Goal: Information Seeking & Learning: Learn about a topic

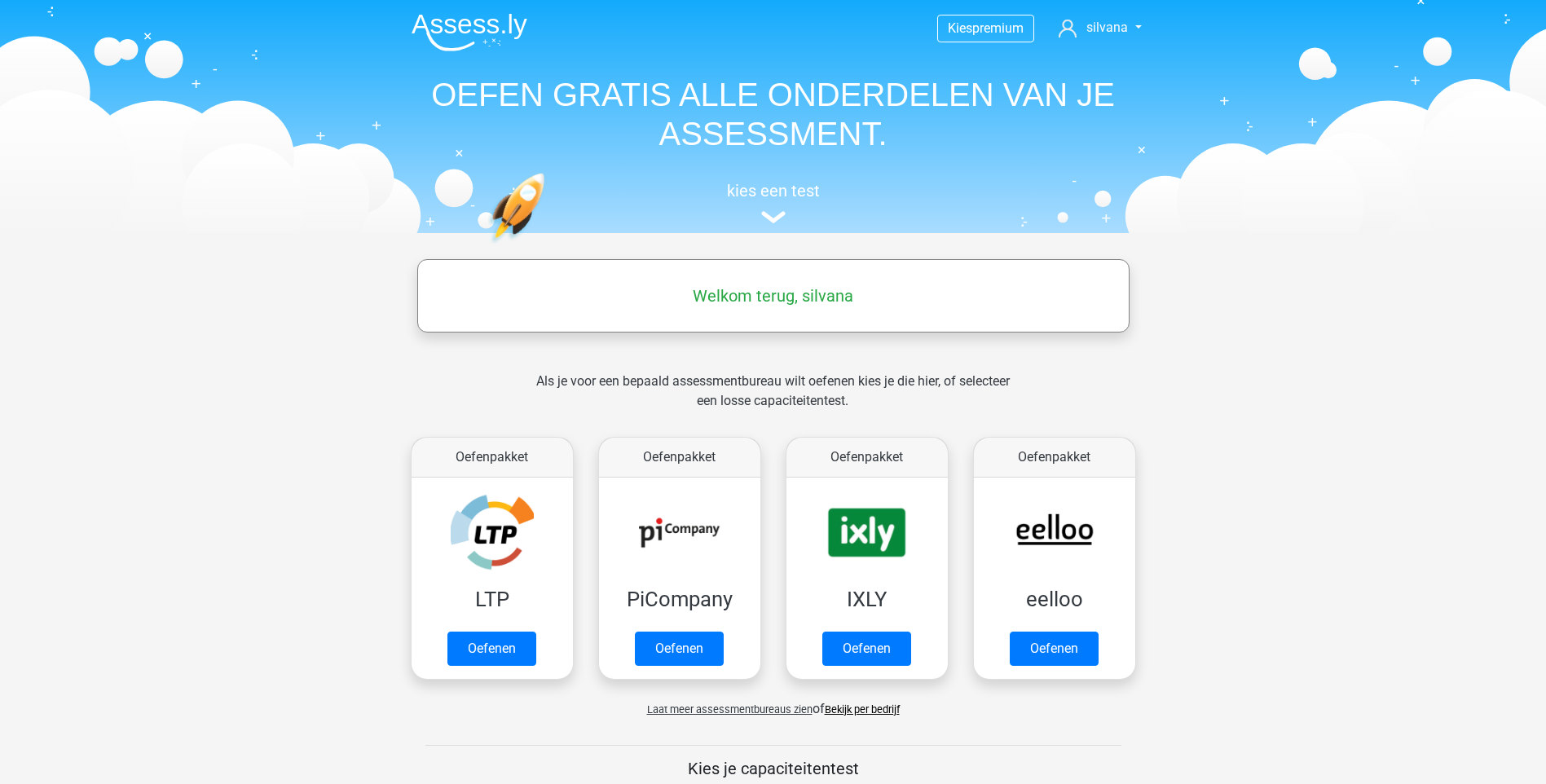
scroll to position [745, 0]
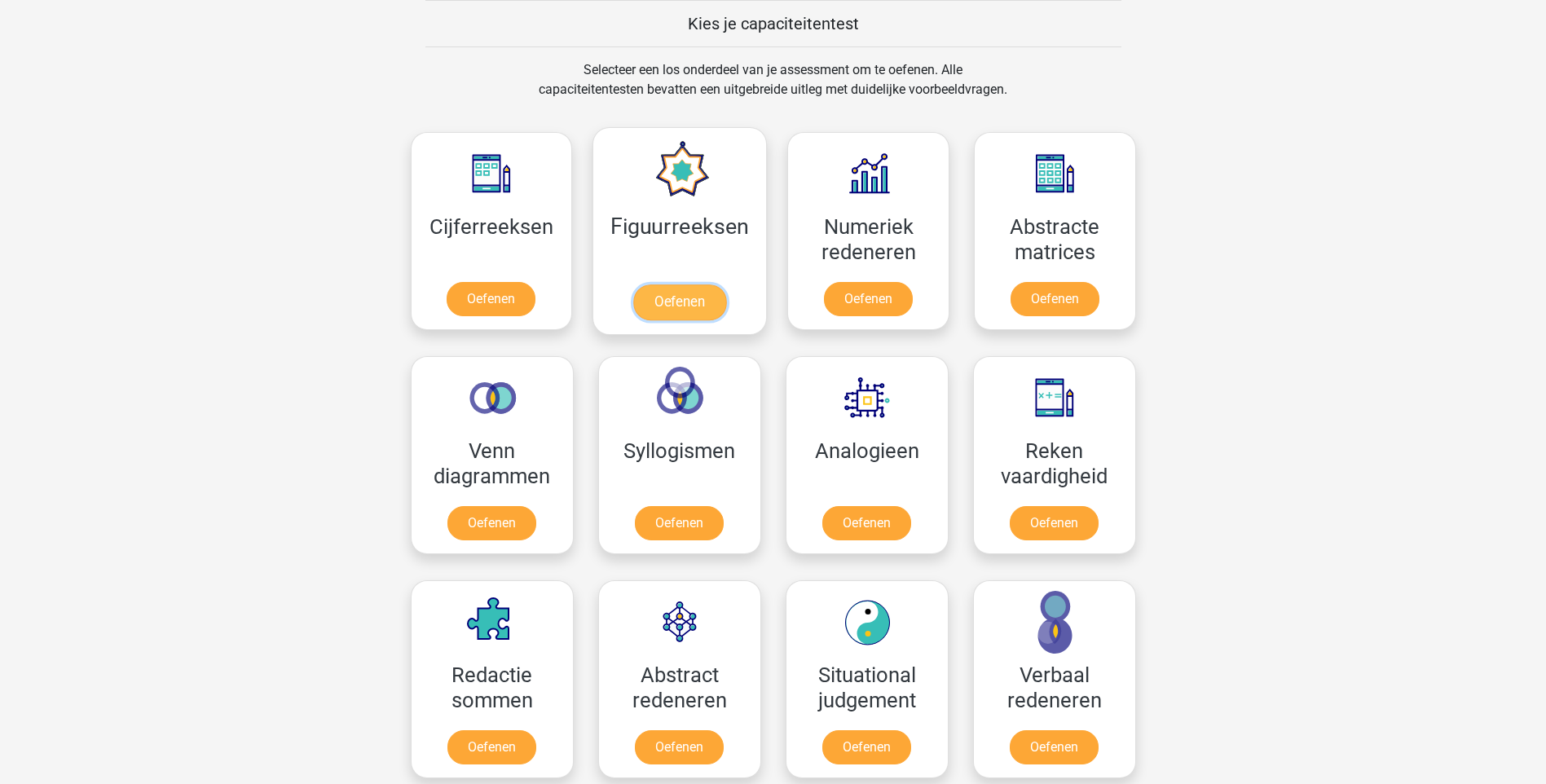
click at [684, 300] on link "Oefenen" at bounding box center [679, 301] width 93 height 36
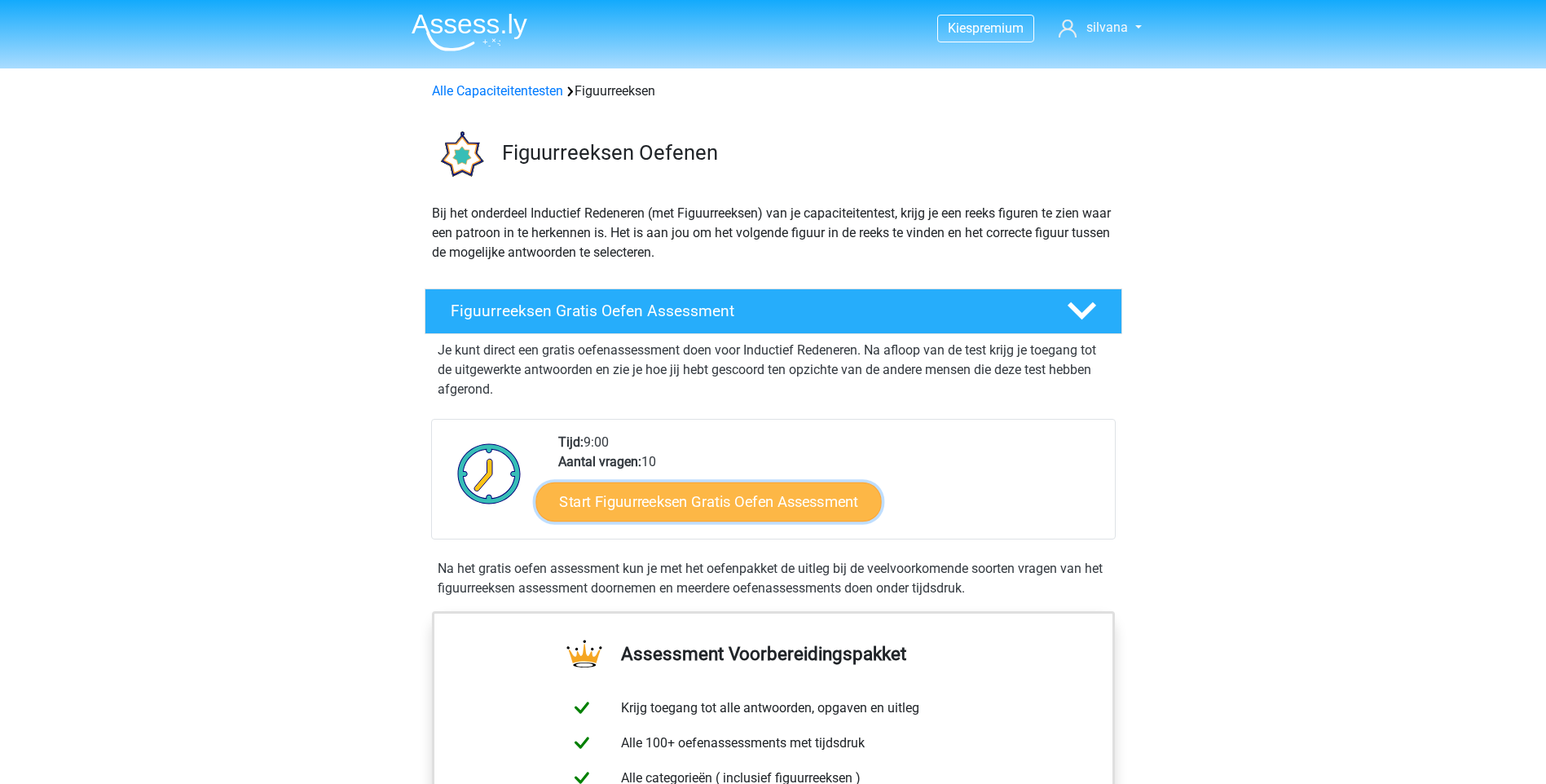
click at [785, 506] on link "Start Figuurreeksen Gratis Oefen Assessment" at bounding box center [708, 501] width 345 height 39
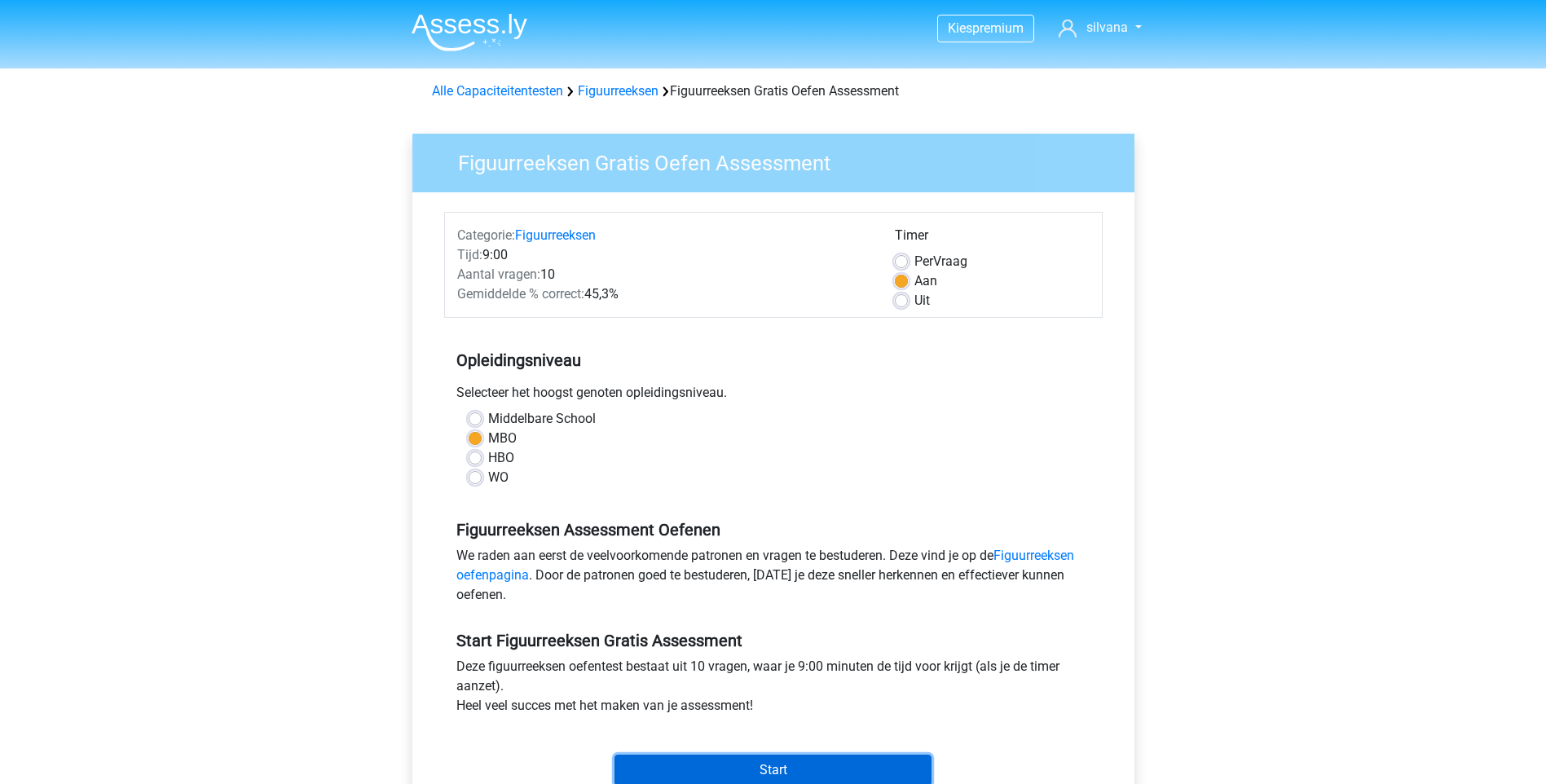
click at [741, 772] on input "Start" at bounding box center [773, 771] width 317 height 31
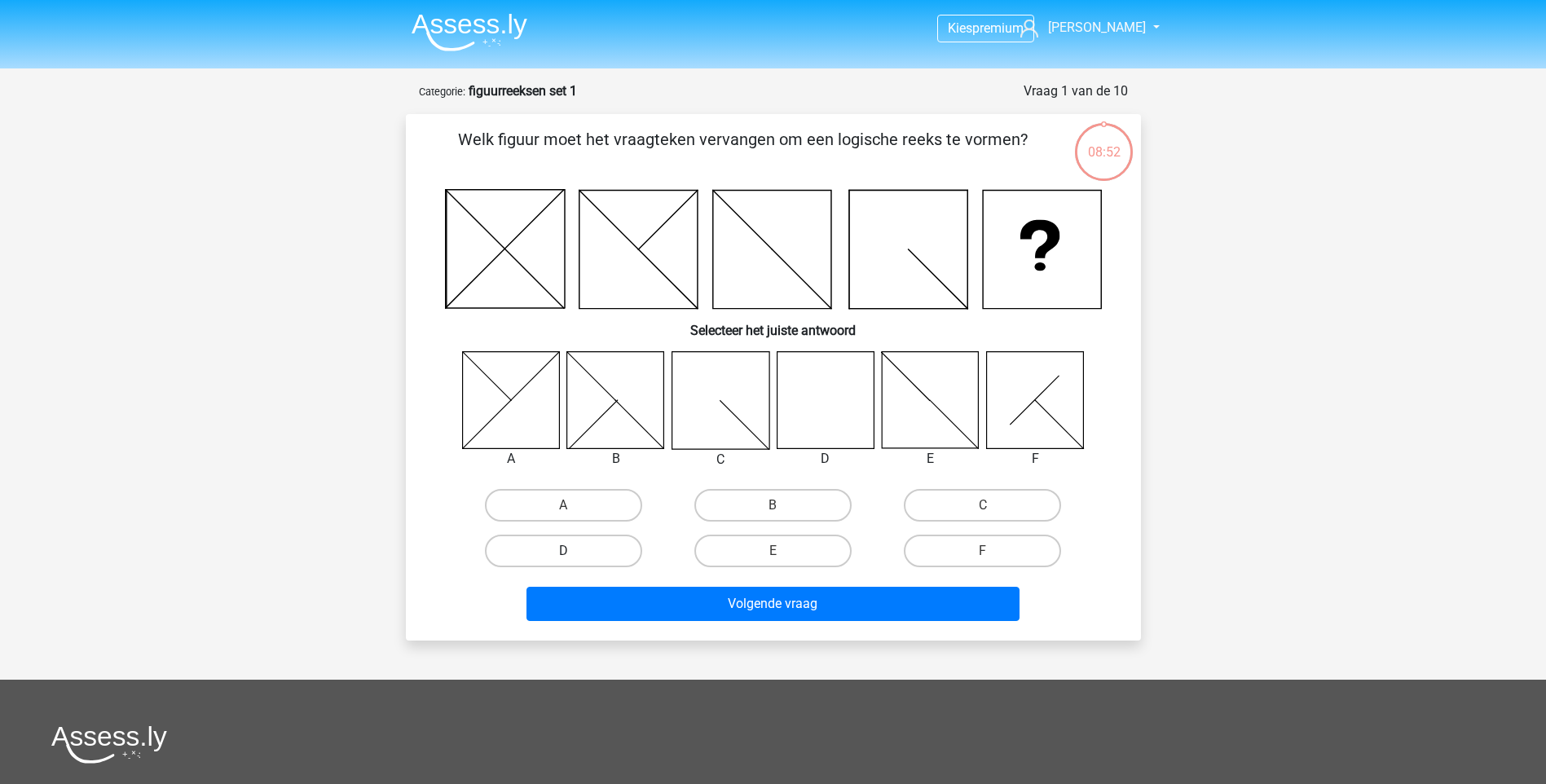
click at [614, 545] on label "D" at bounding box center [563, 551] width 157 height 33
click at [574, 551] on input "D" at bounding box center [568, 556] width 11 height 11
radio input "true"
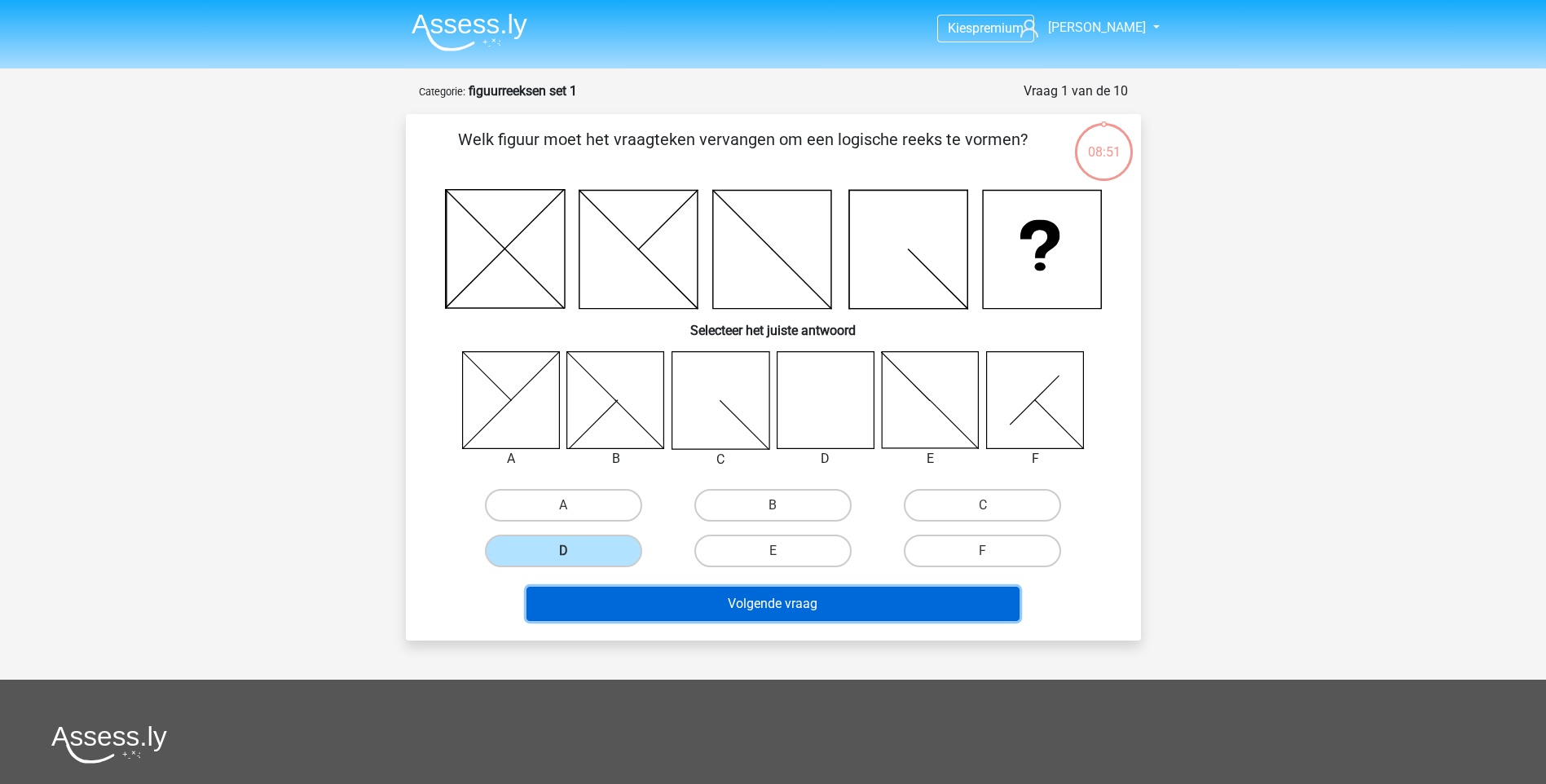
click at [764, 616] on button "Volgende vraag" at bounding box center [773, 605] width 493 height 35
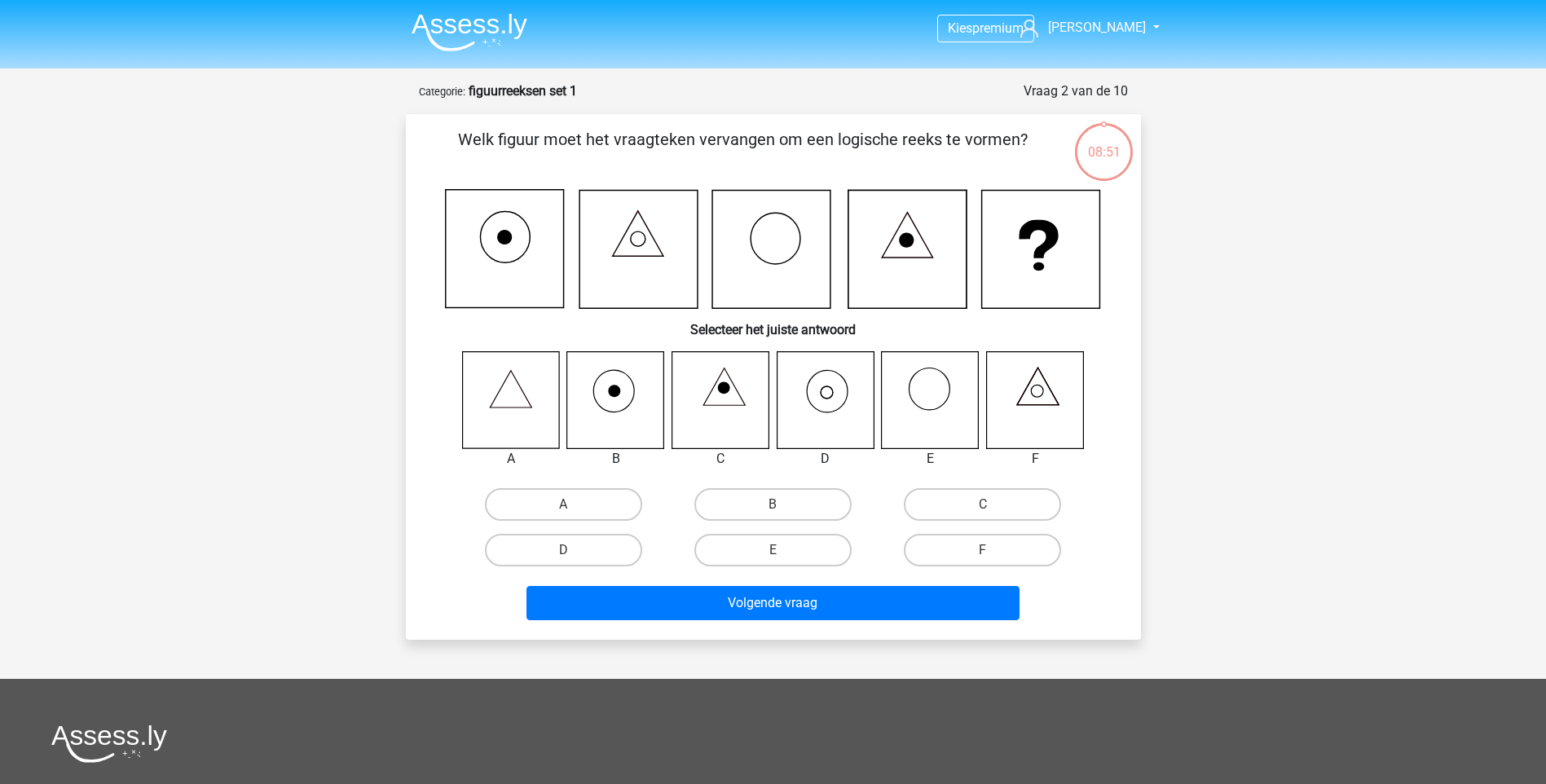
scroll to position [82, 0]
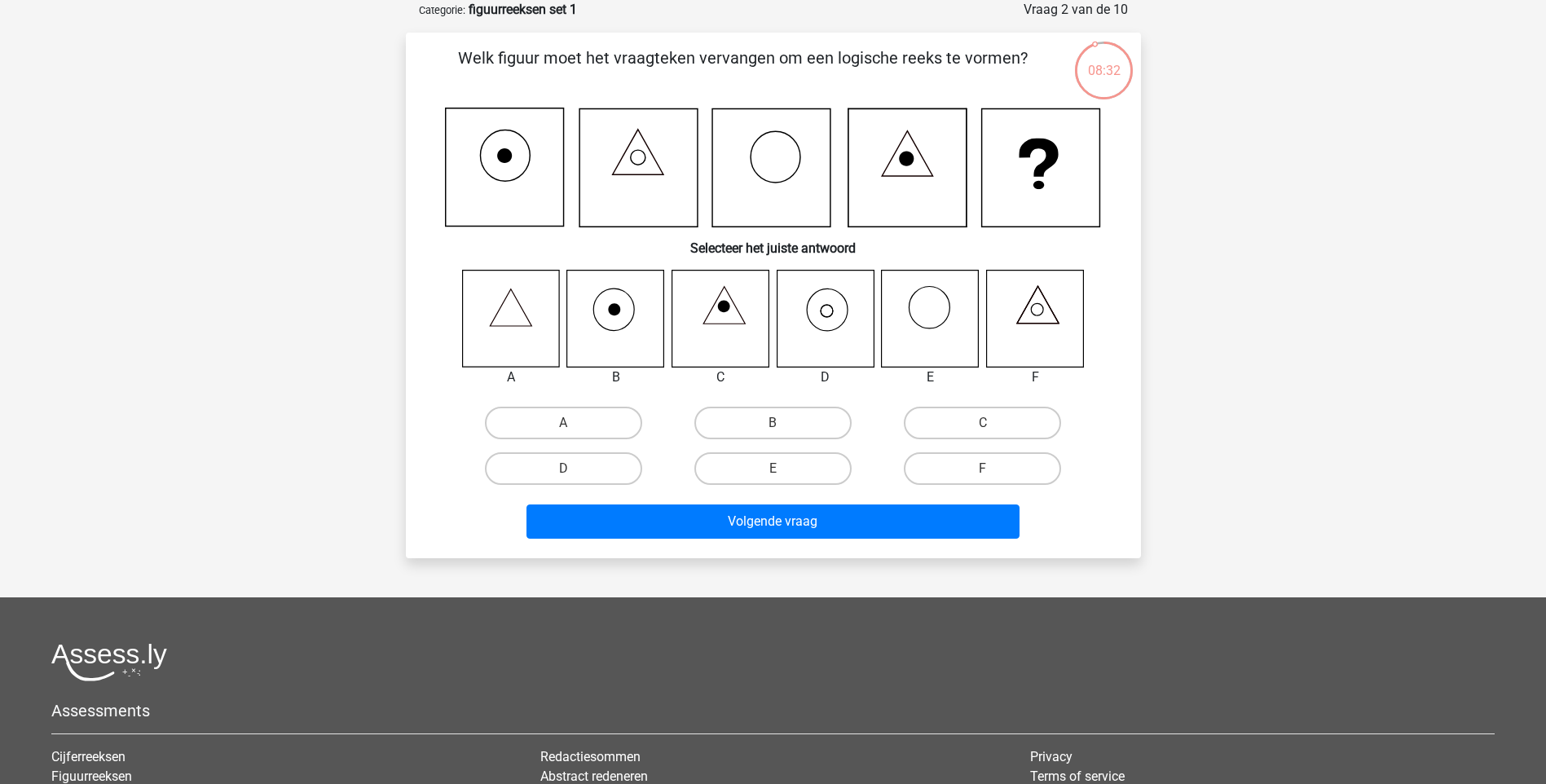
click at [823, 318] on icon at bounding box center [824, 318] width 97 height 97
click at [594, 468] on label "D" at bounding box center [563, 468] width 157 height 33
click at [574, 468] on input "D" at bounding box center [568, 473] width 11 height 11
radio input "true"
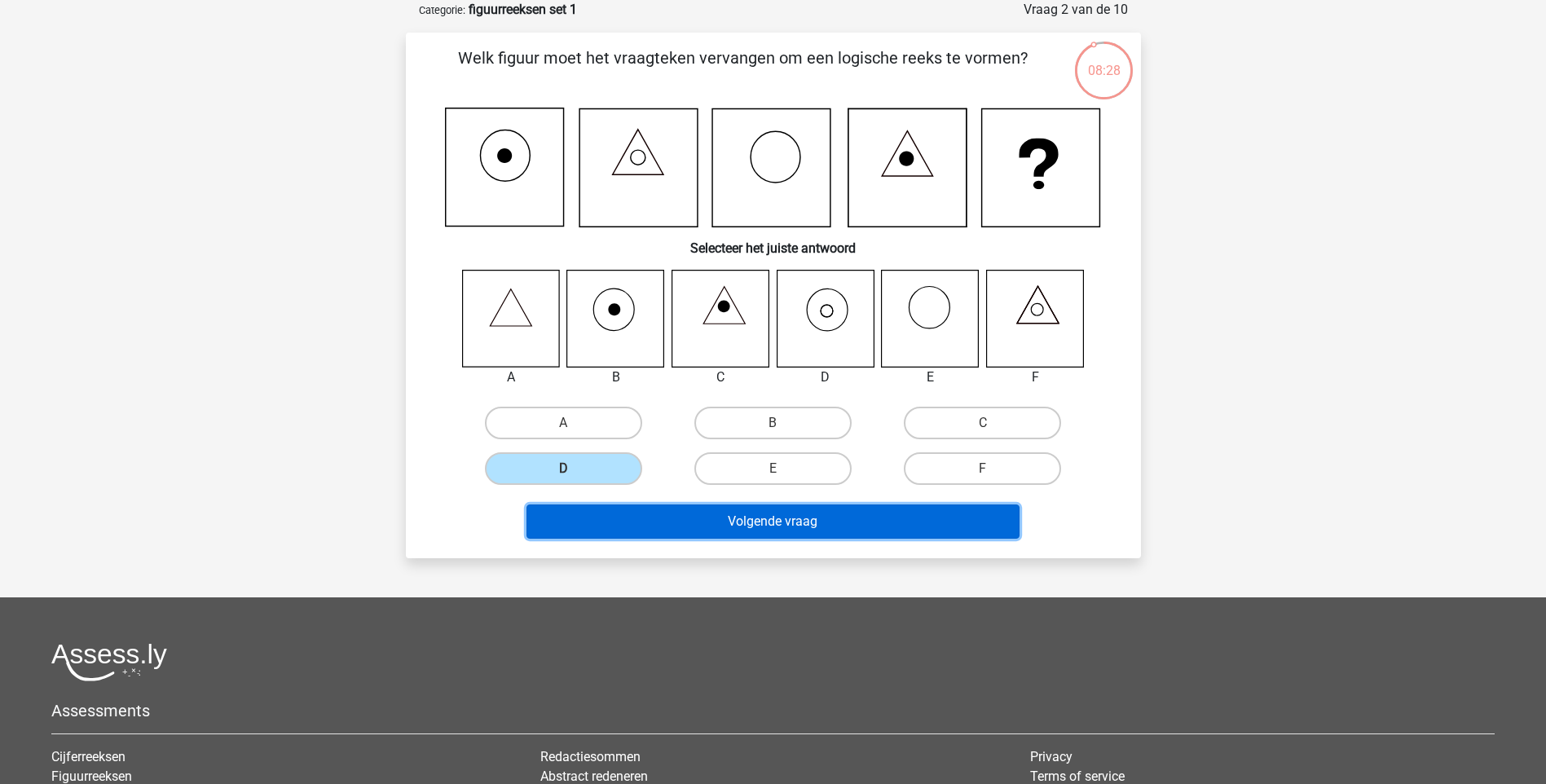
click at [785, 520] on button "Volgende vraag" at bounding box center [773, 522] width 493 height 35
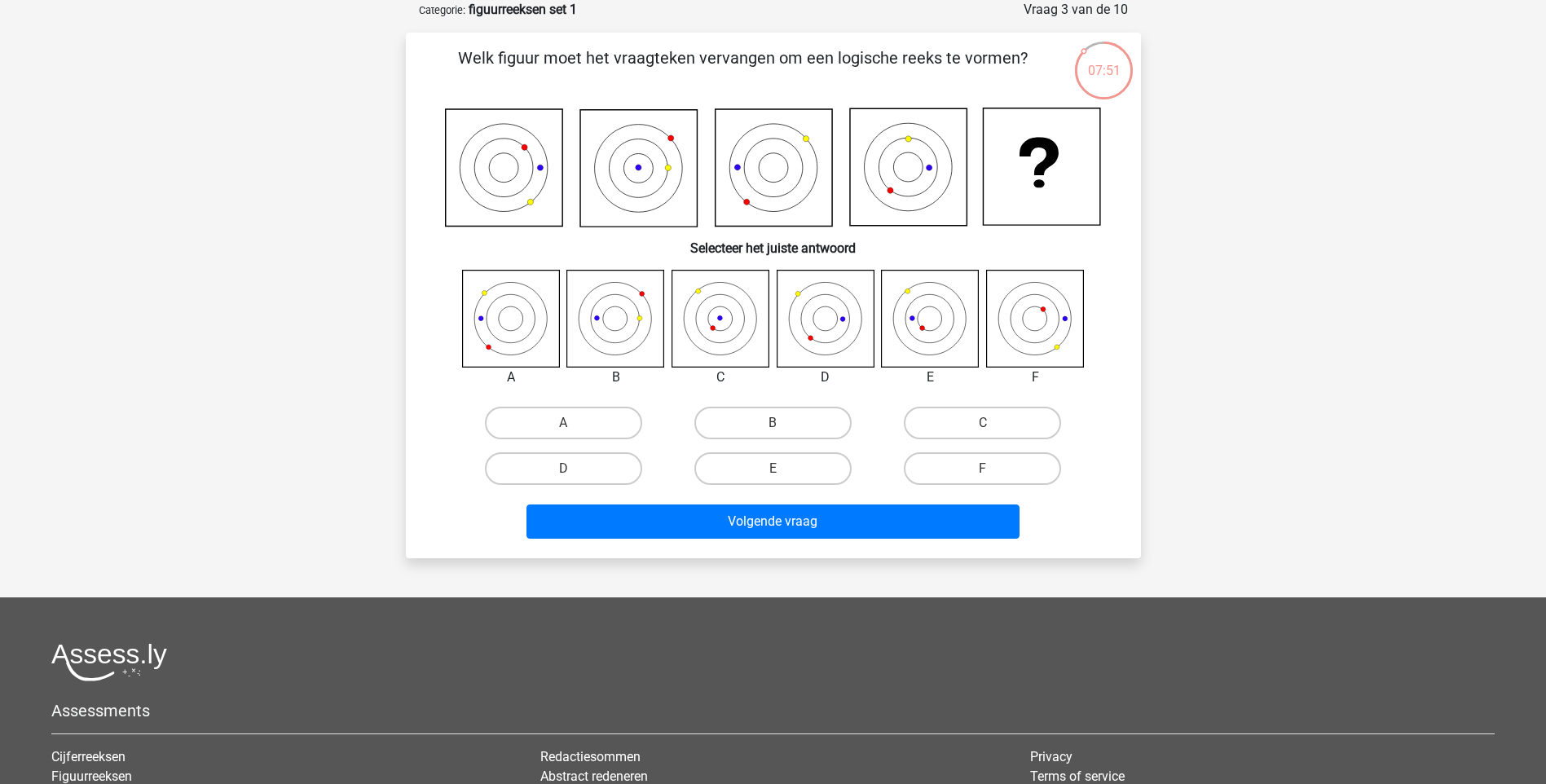
click at [630, 320] on icon at bounding box center [615, 318] width 97 height 97
click at [796, 428] on label "B" at bounding box center [773, 423] width 157 height 33
click at [783, 428] on input "B" at bounding box center [777, 428] width 11 height 11
radio input "true"
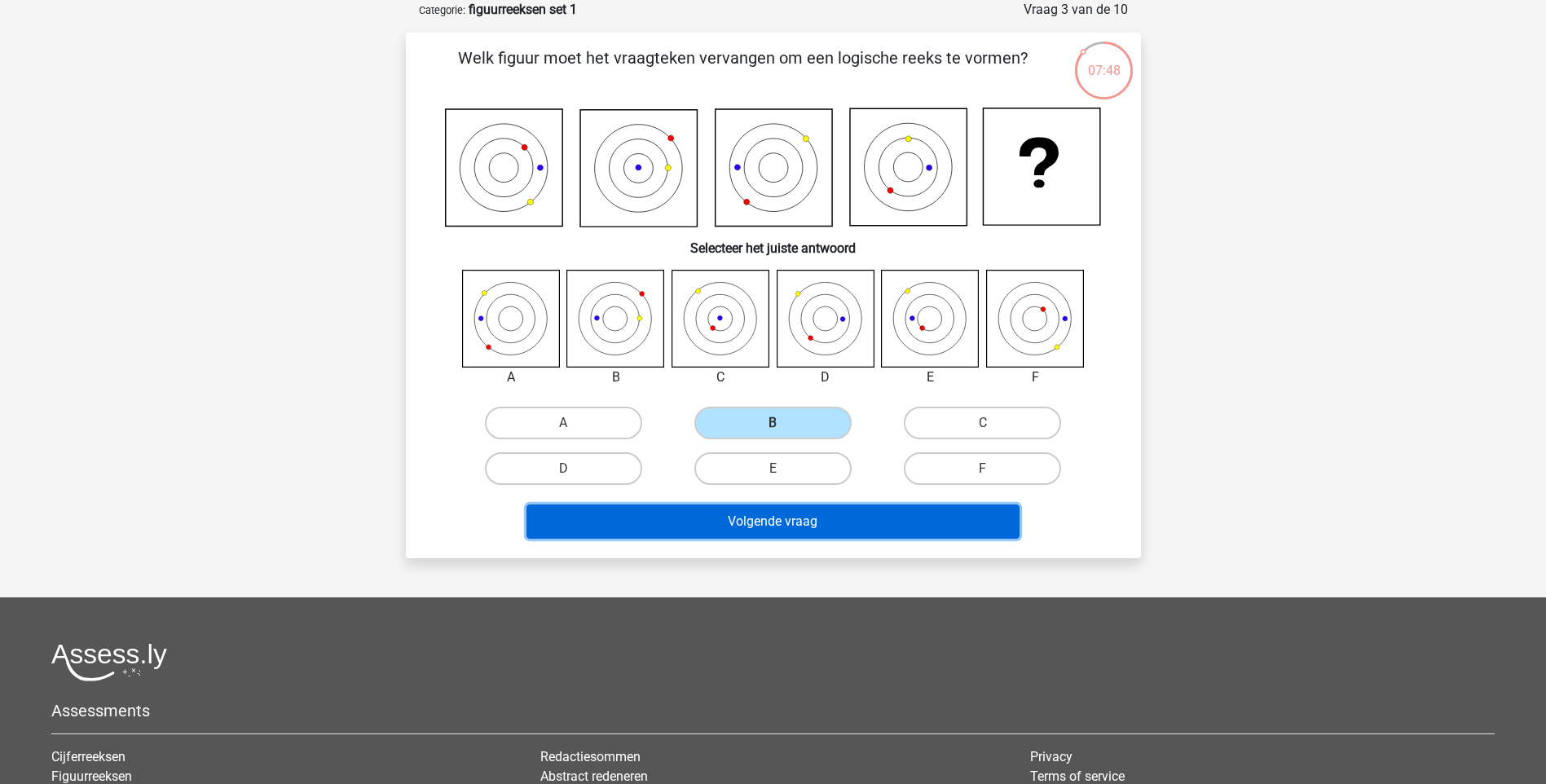
click at [795, 520] on button "Volgende vraag" at bounding box center [773, 522] width 493 height 35
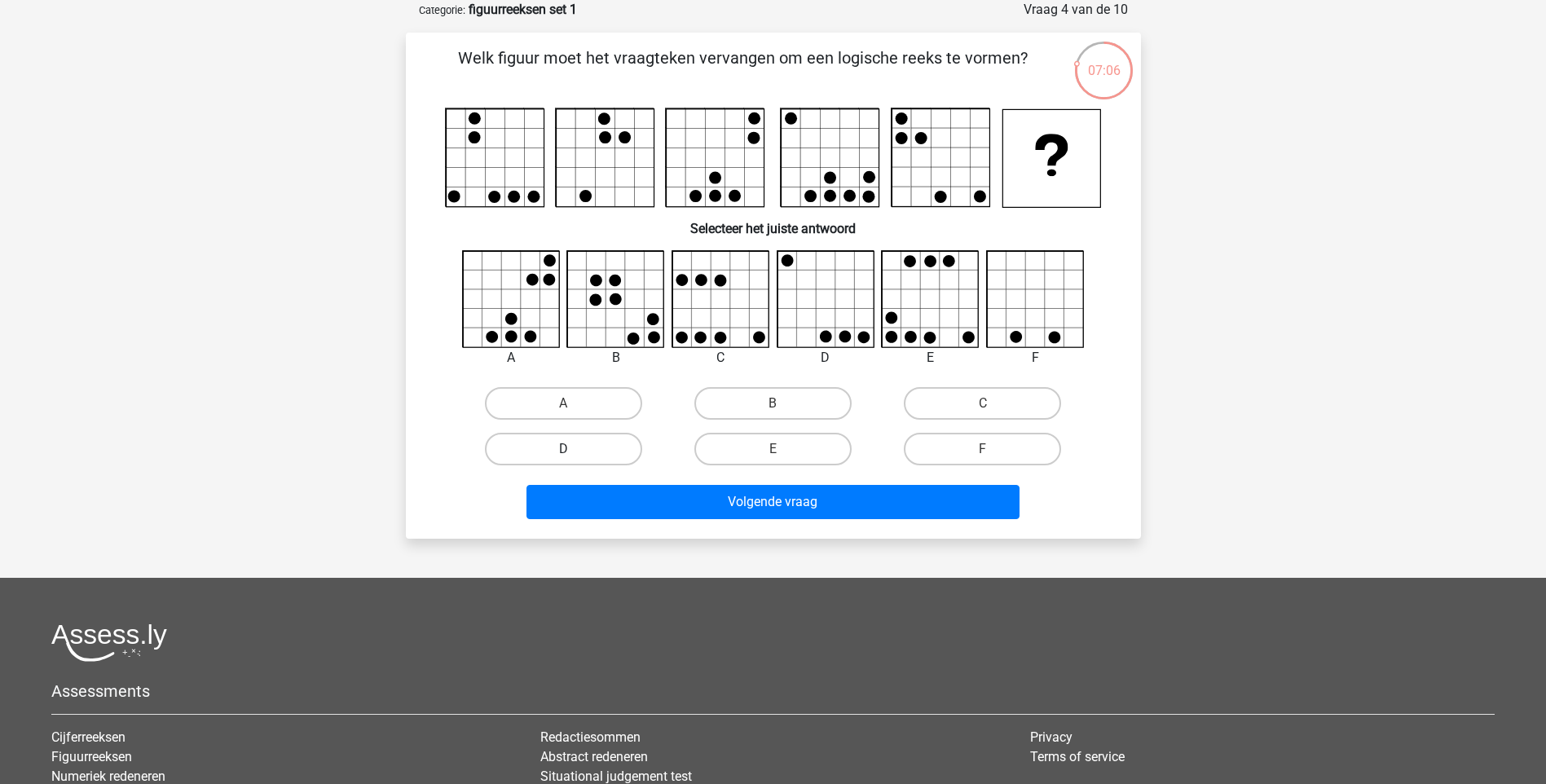
click at [609, 451] on label "D" at bounding box center [563, 449] width 157 height 33
click at [574, 451] on input "D" at bounding box center [568, 454] width 11 height 11
radio input "true"
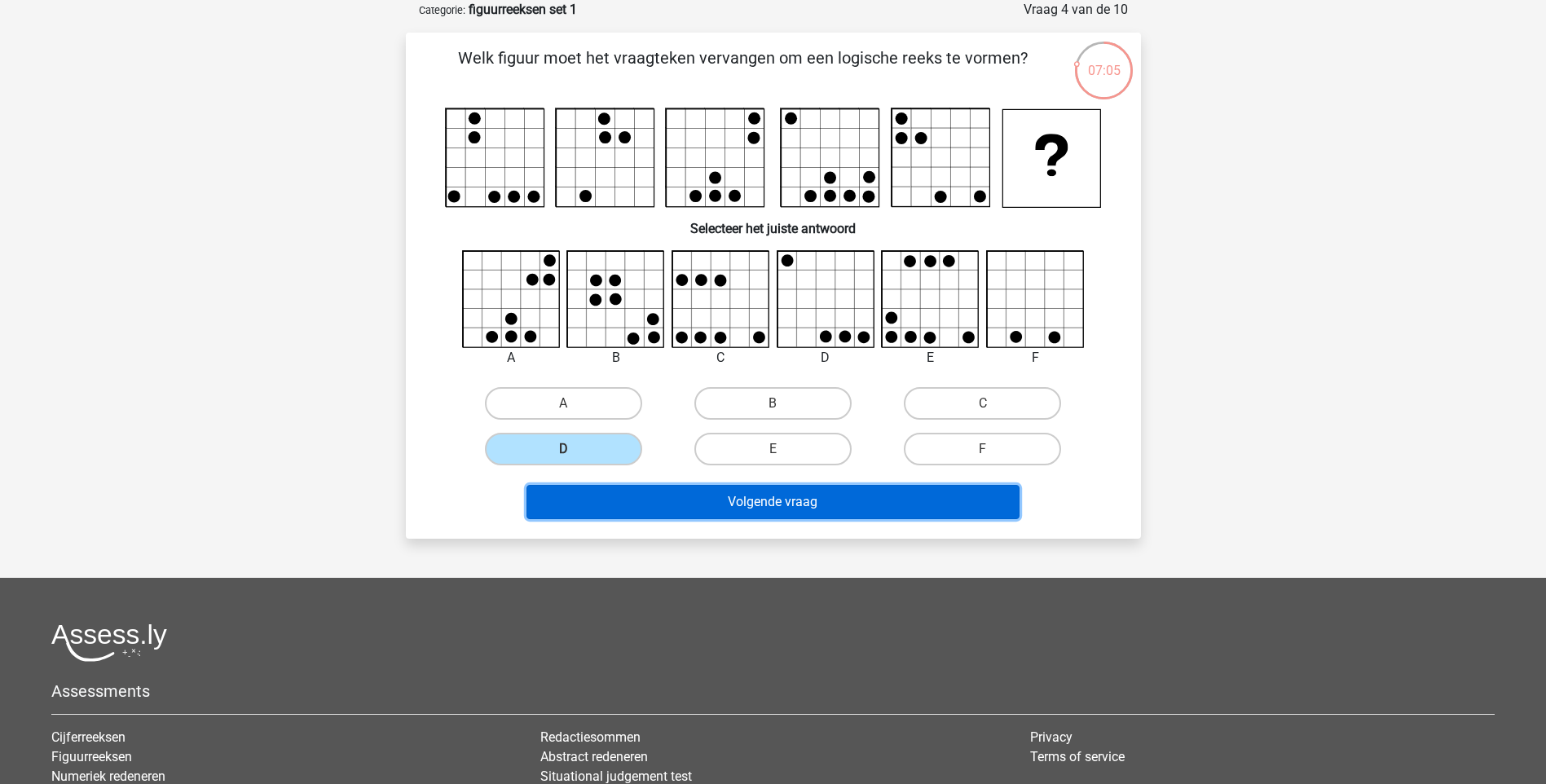
click at [804, 511] on button "Volgende vraag" at bounding box center [773, 502] width 493 height 35
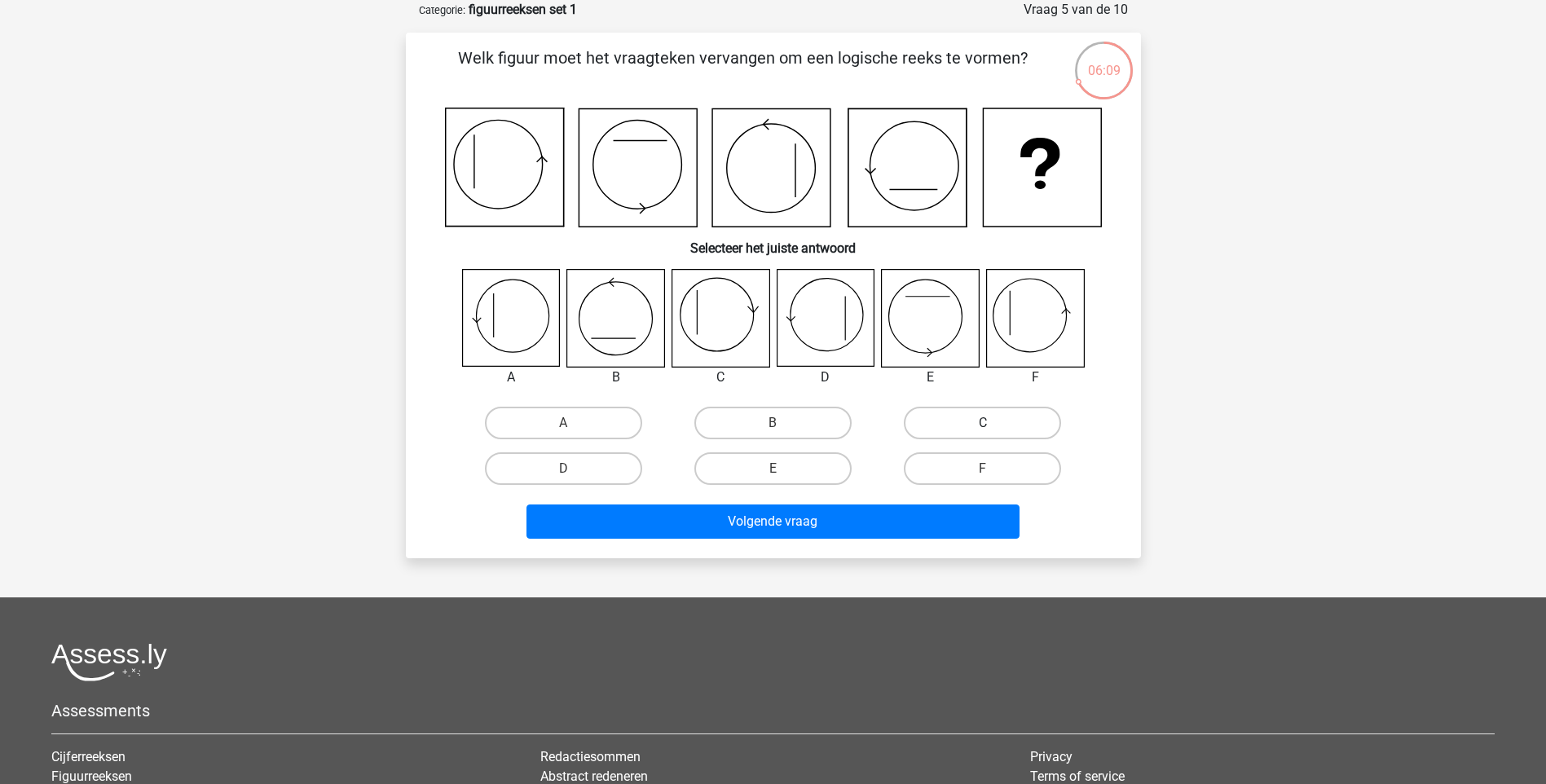
click at [1022, 428] on label "C" at bounding box center [983, 423] width 157 height 33
click at [993, 428] on input "C" at bounding box center [987, 428] width 11 height 11
radio input "true"
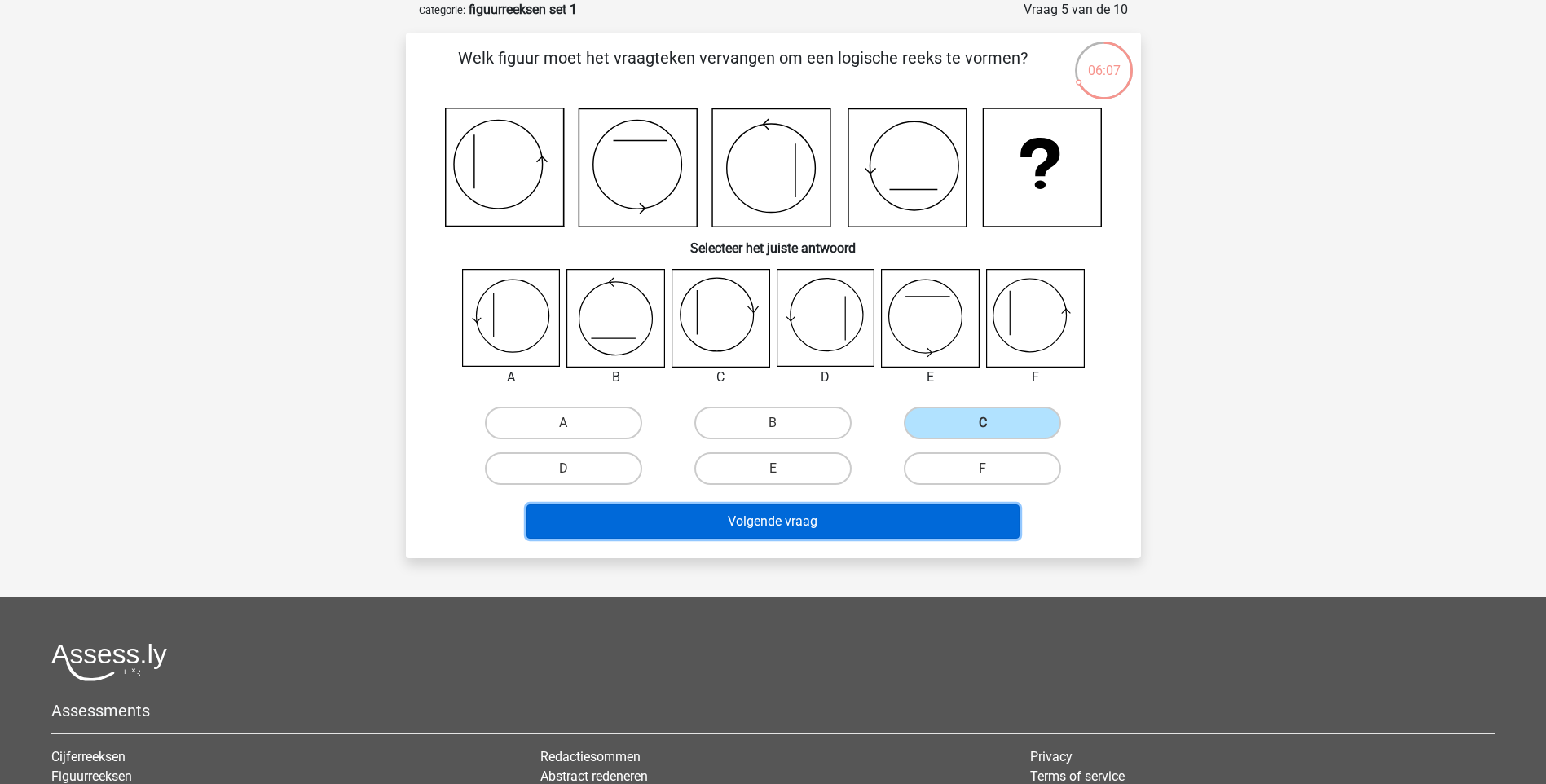
click at [766, 526] on button "Volgende vraag" at bounding box center [773, 522] width 493 height 35
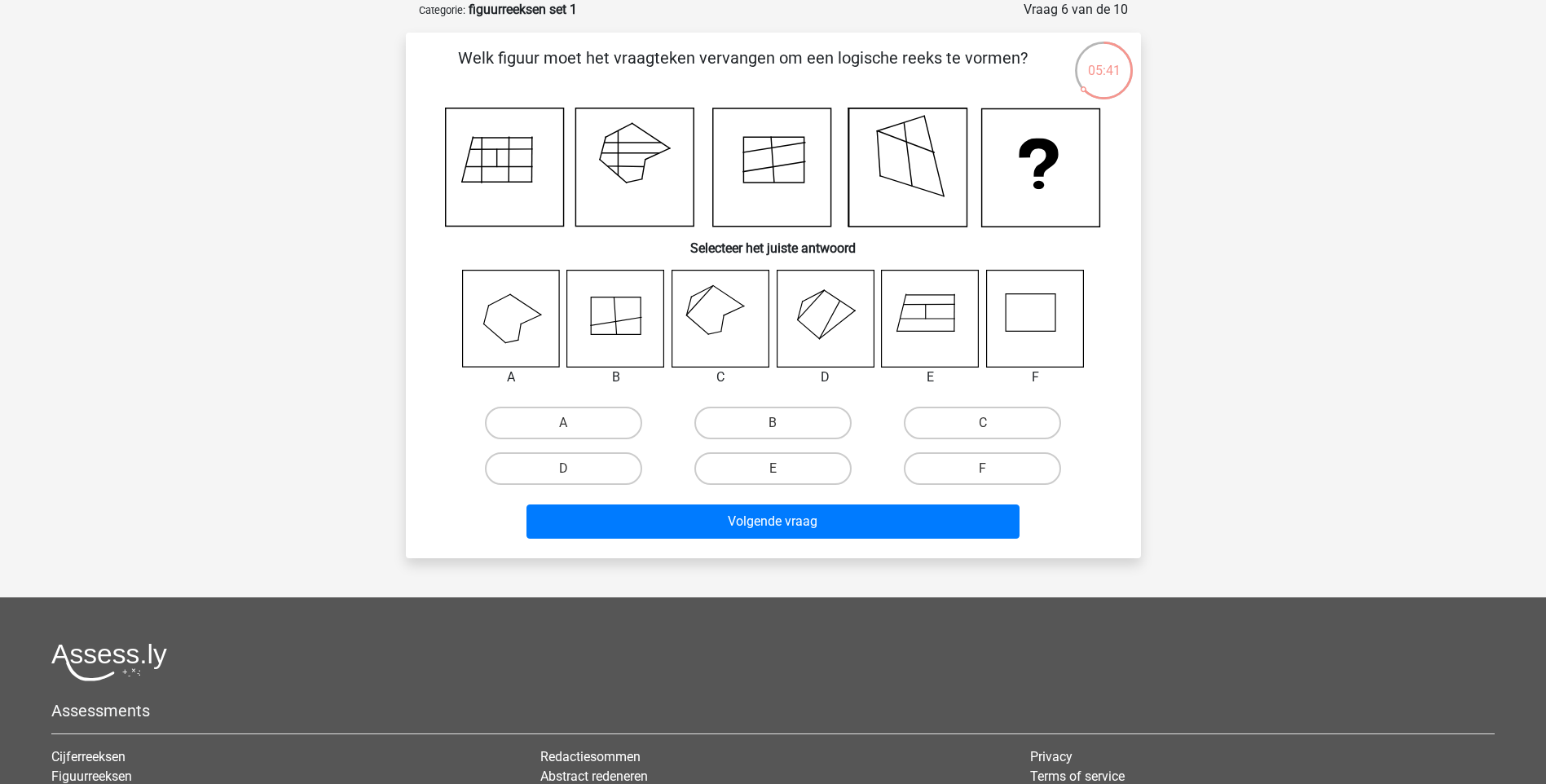
click at [597, 321] on icon at bounding box center [615, 318] width 97 height 97
click at [837, 423] on label "B" at bounding box center [773, 423] width 157 height 33
click at [783, 423] on input "B" at bounding box center [777, 428] width 11 height 11
radio input "true"
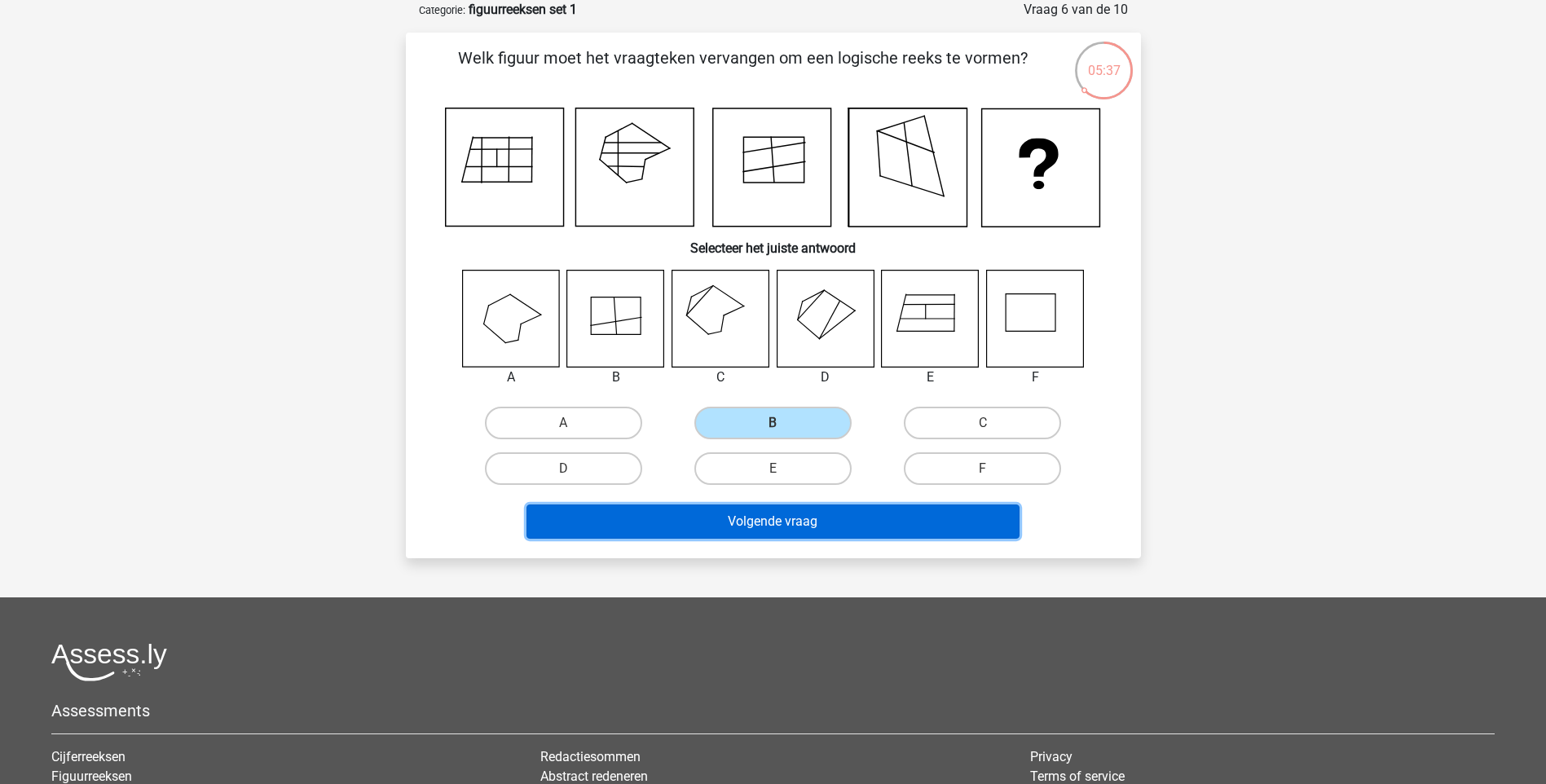
click at [810, 521] on button "Volgende vraag" at bounding box center [773, 522] width 493 height 35
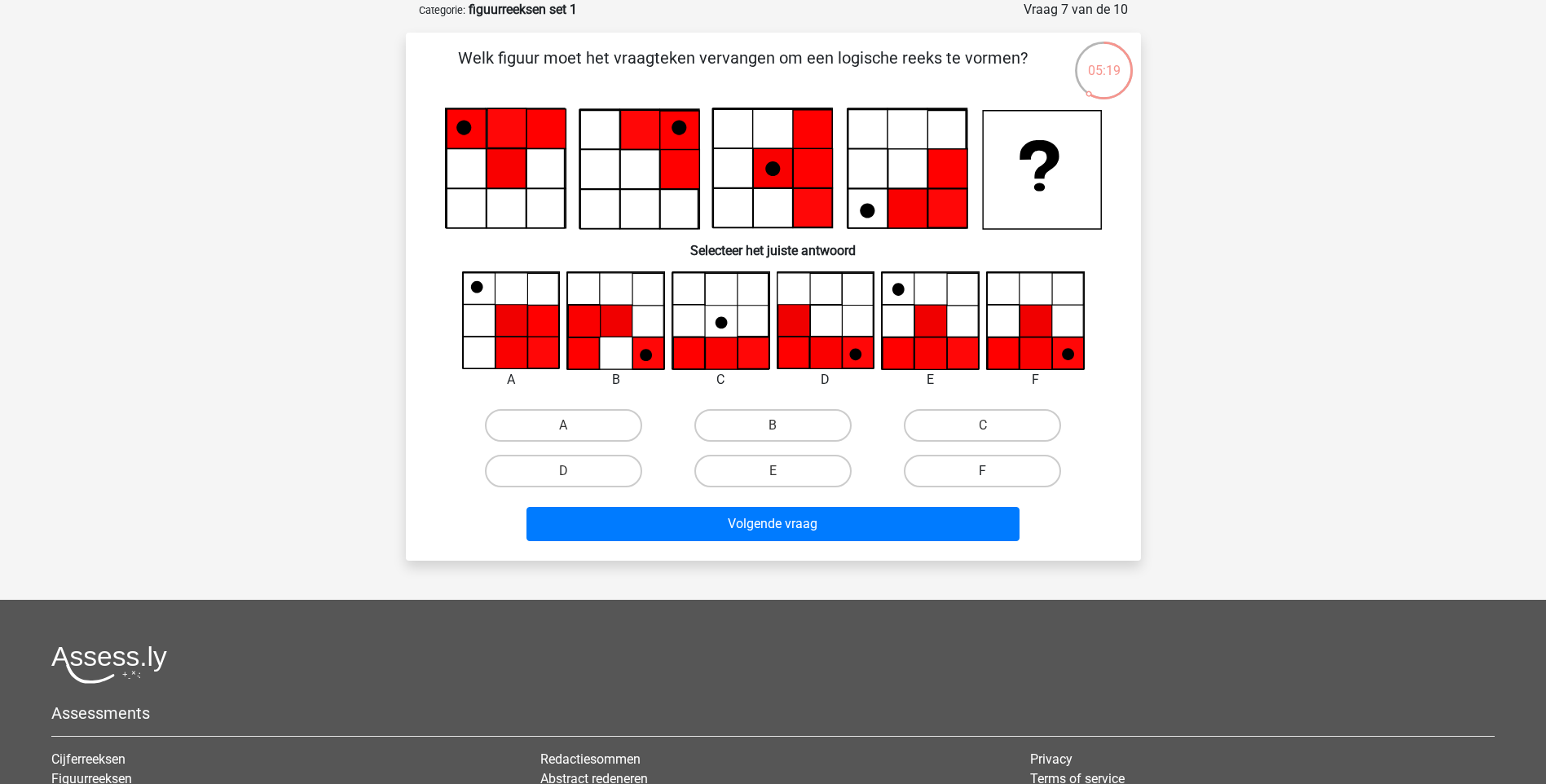
click at [1007, 478] on label "F" at bounding box center [983, 471] width 157 height 33
click at [993, 478] on input "F" at bounding box center [987, 476] width 11 height 11
radio input "true"
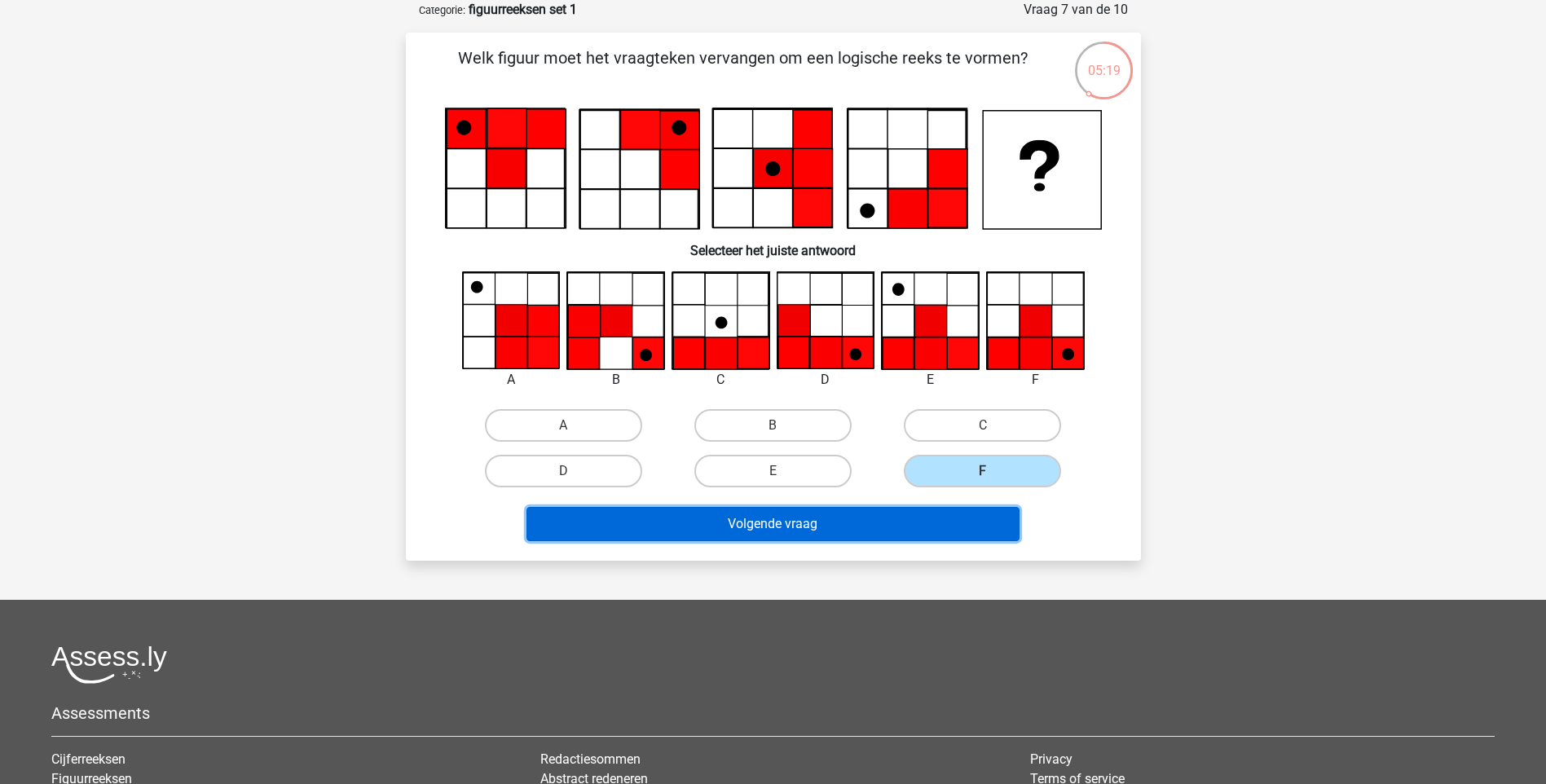
click at [867, 528] on button "Volgende vraag" at bounding box center [773, 524] width 493 height 35
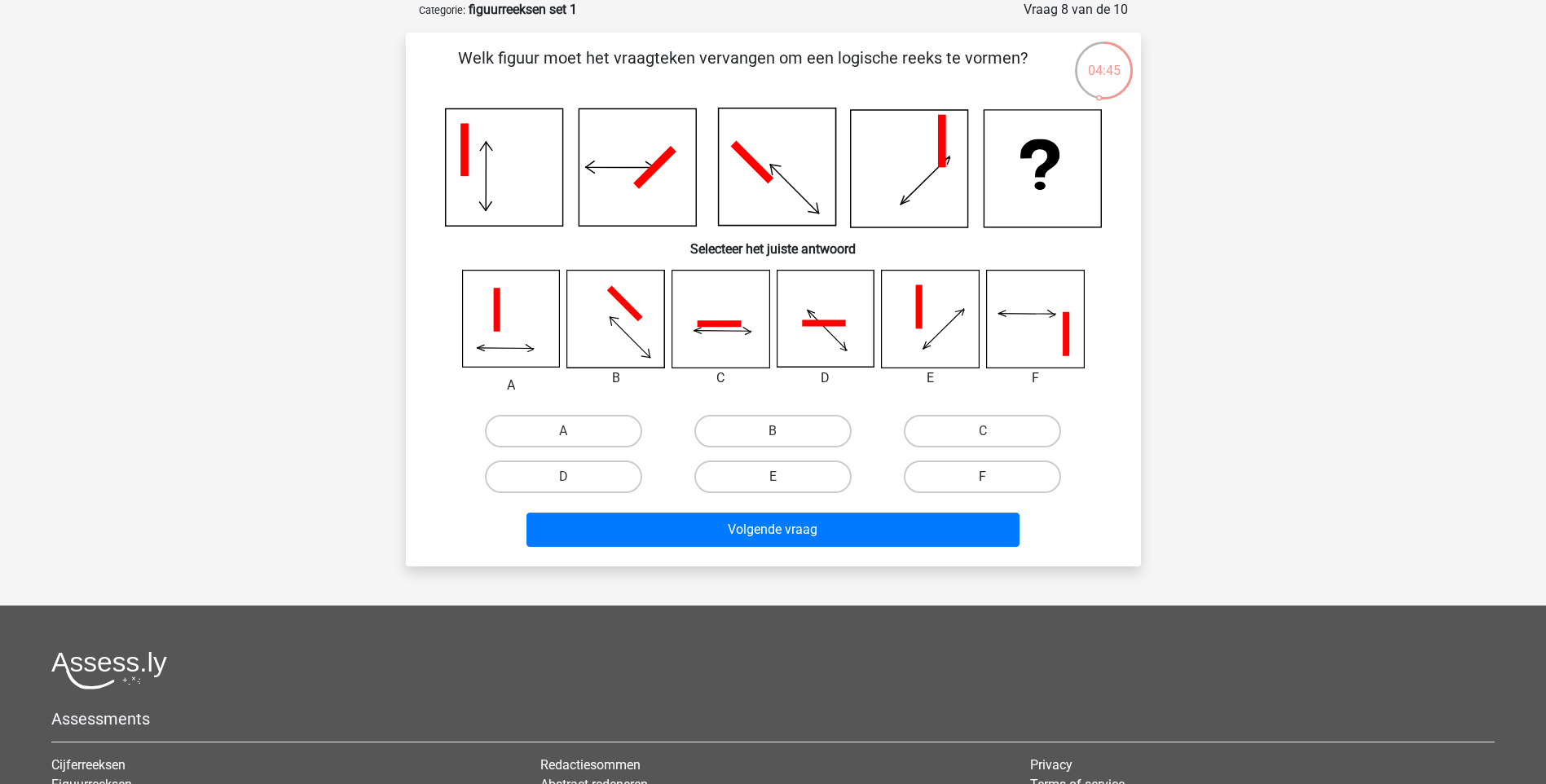
click at [1012, 470] on label "F" at bounding box center [983, 477] width 157 height 33
click at [993, 477] on input "F" at bounding box center [987, 482] width 11 height 11
radio input "true"
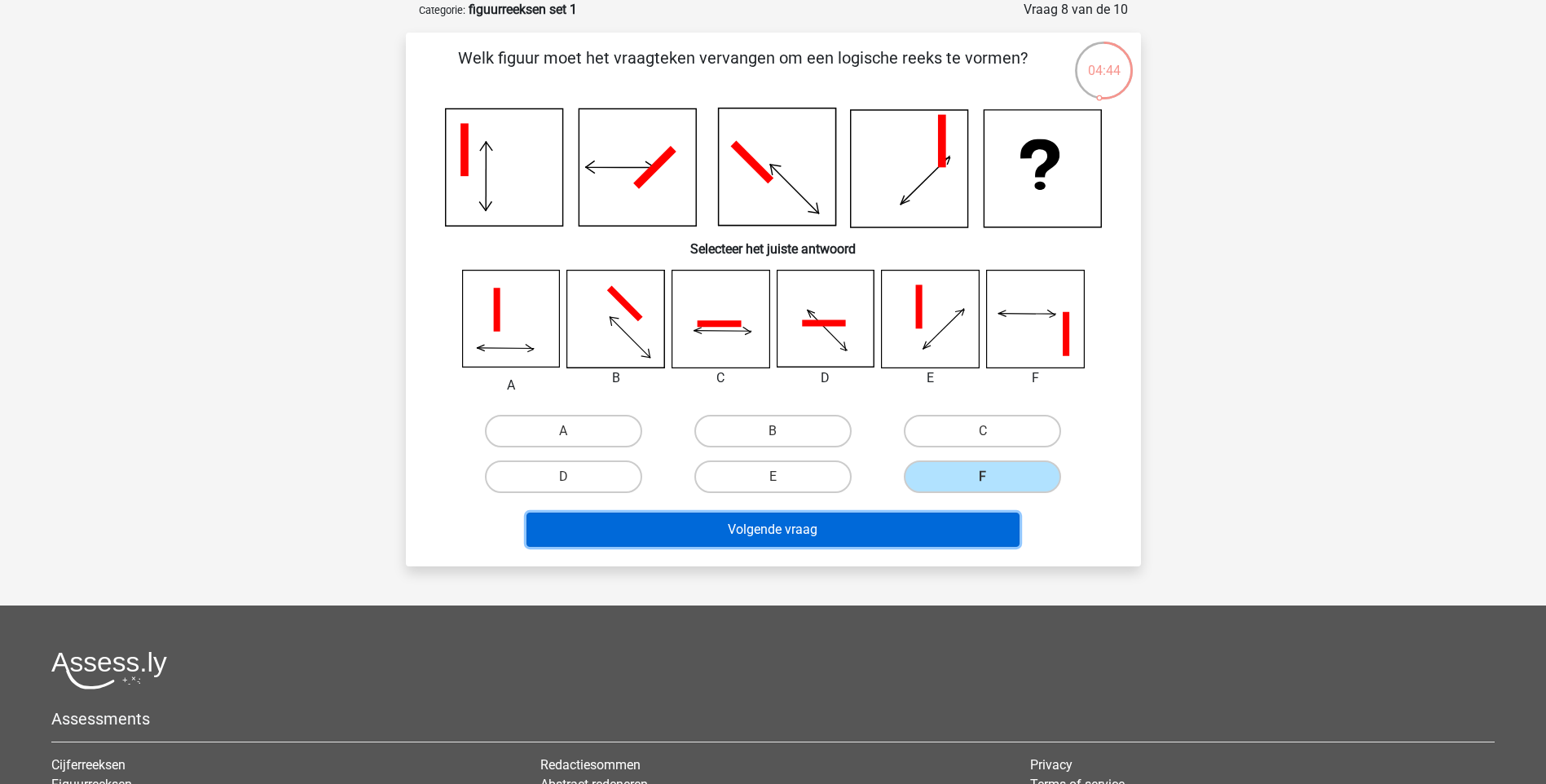
click at [822, 535] on button "Volgende vraag" at bounding box center [773, 530] width 493 height 35
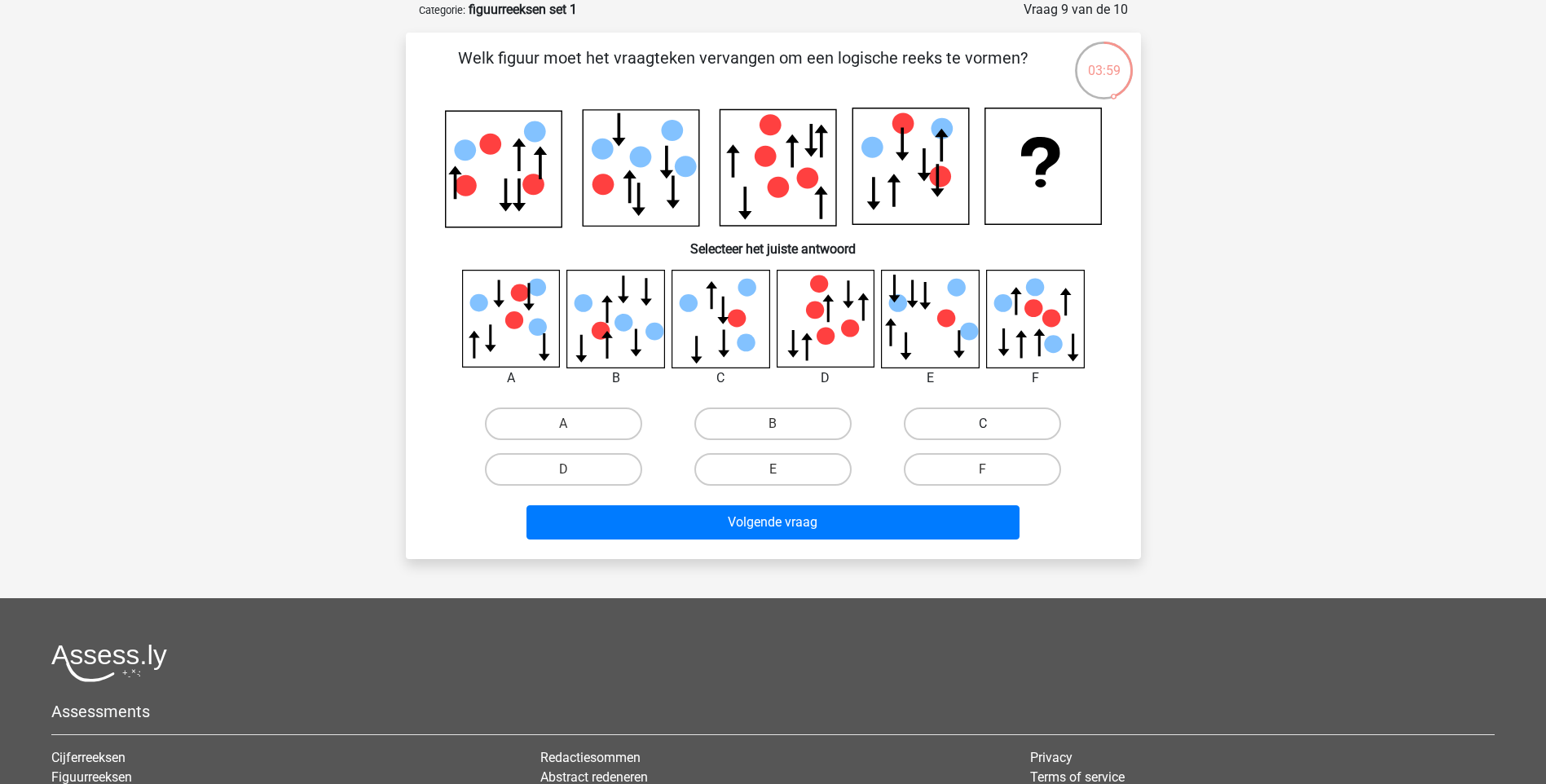
click at [999, 429] on label "C" at bounding box center [983, 424] width 157 height 33
click at [993, 429] on input "C" at bounding box center [987, 429] width 11 height 11
radio input "true"
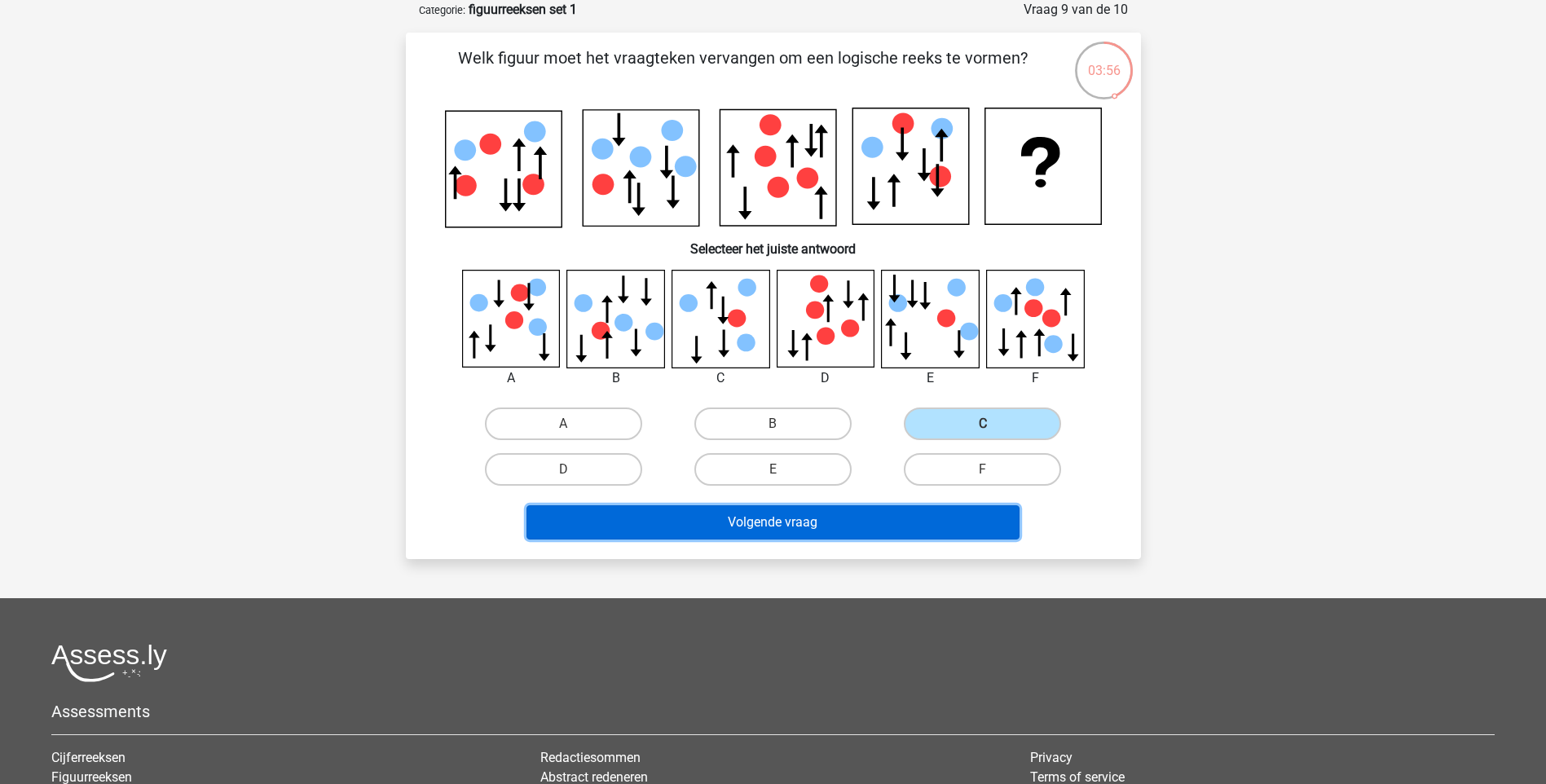
click at [770, 529] on button "Volgende vraag" at bounding box center [773, 523] width 493 height 35
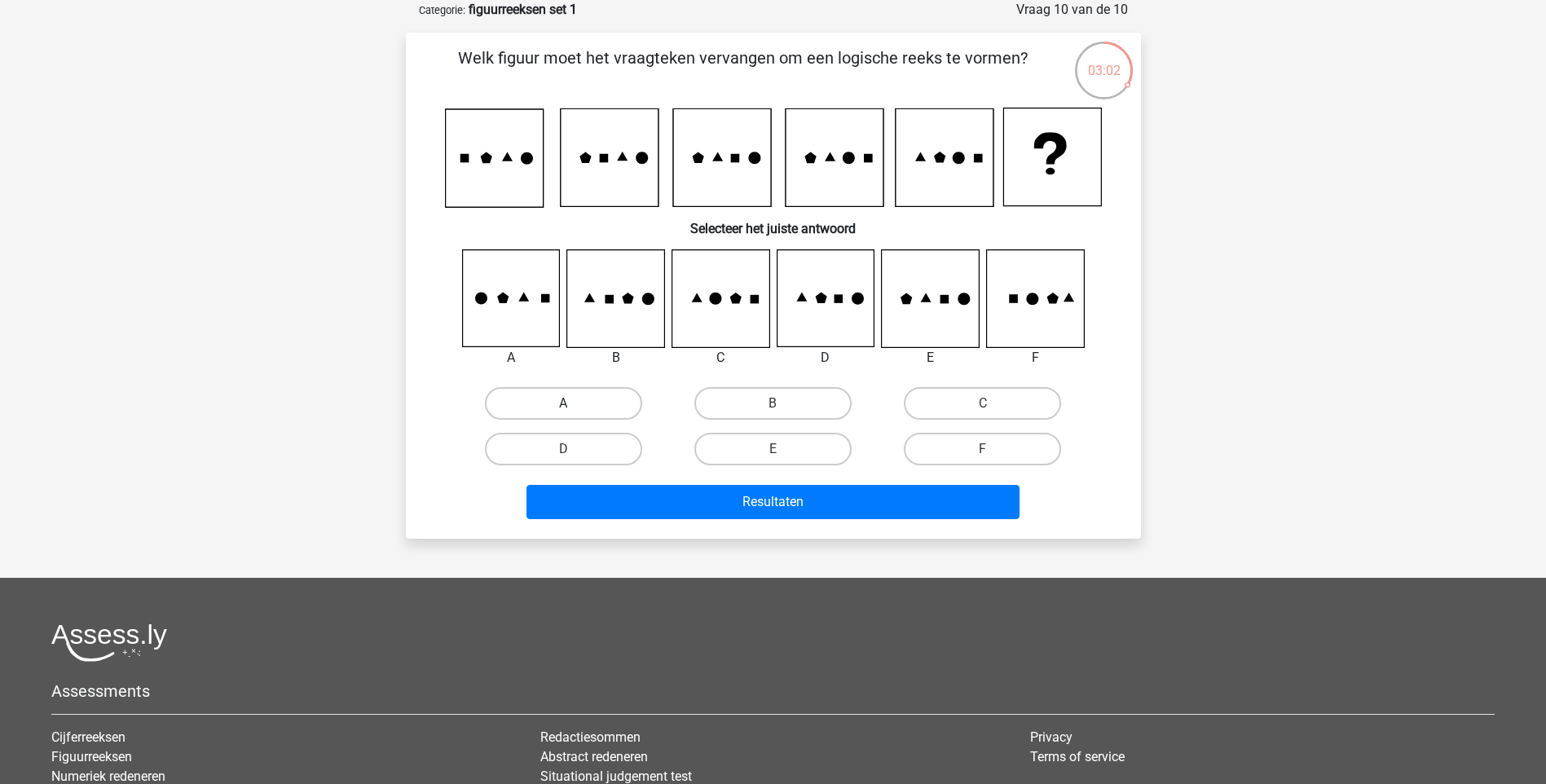
click at [576, 393] on label "A" at bounding box center [563, 403] width 157 height 33
click at [574, 403] on input "A" at bounding box center [568, 408] width 11 height 11
radio input "true"
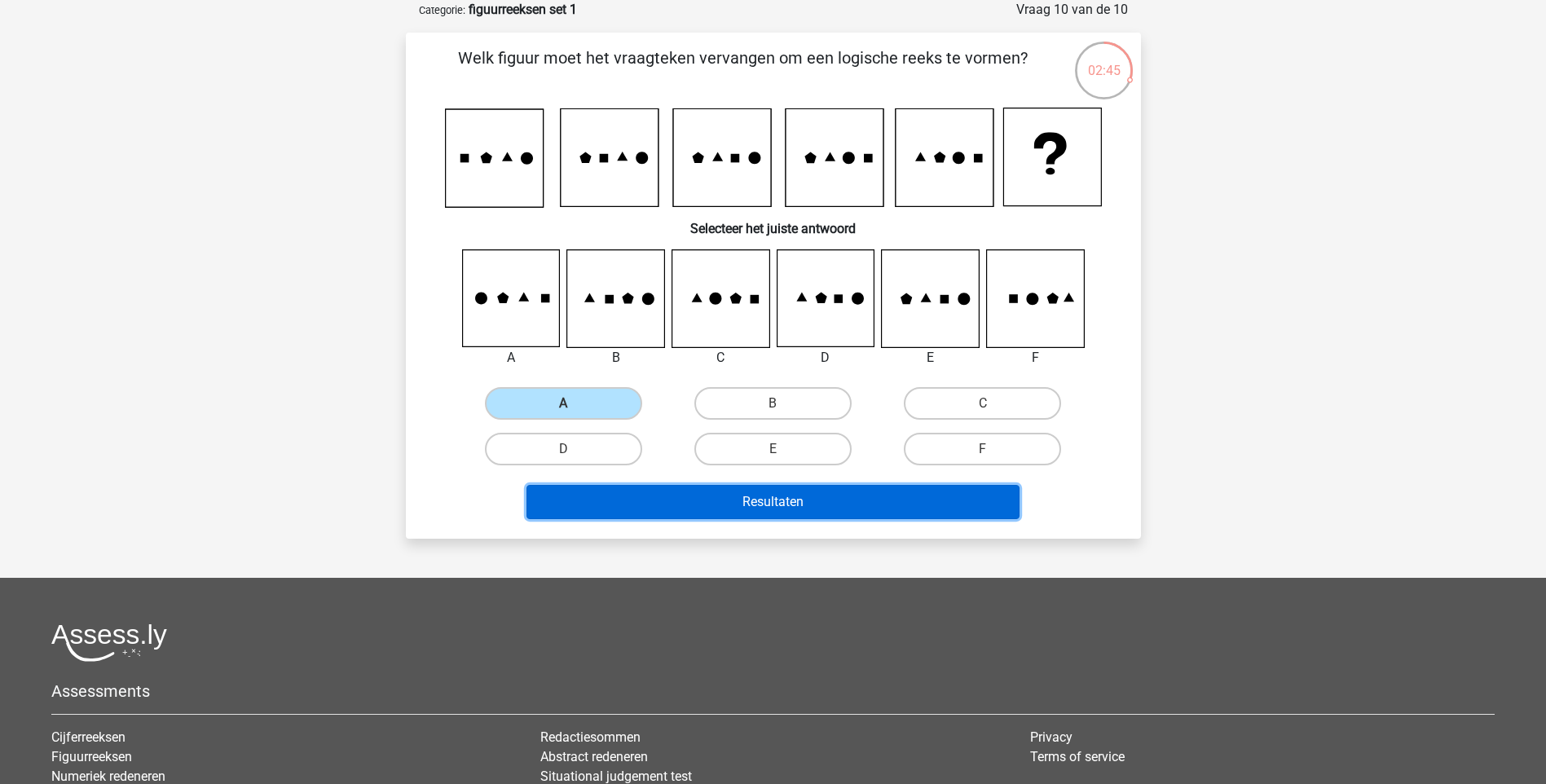
click at [818, 498] on button "Resultaten" at bounding box center [773, 502] width 493 height 35
